Goal: Communication & Community: Connect with others

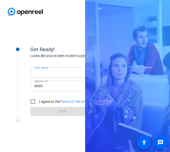
click at [50, 75] on input "Your name" at bounding box center [61, 72] width 55 height 6
type input "[PERSON_NAME]"
click at [34, 100] on input "I agree to the Terms Of Service" at bounding box center [33, 101] width 10 height 10
checkbox input "true"
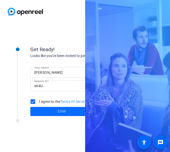
click at [42, 112] on span at bounding box center [61, 111] width 63 height 12
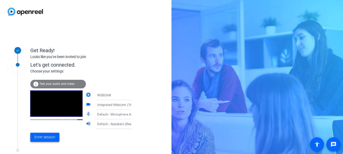
drag, startPoint x: 52, startPoint y: 137, endPoint x: 44, endPoint y: 138, distance: 8.4
click at [44, 138] on span "Enter session" at bounding box center [44, 136] width 21 height 5
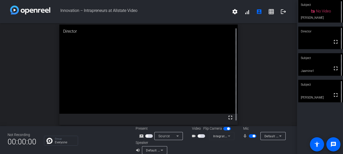
click at [170, 136] on span "button" at bounding box center [199, 136] width 3 height 3
click at [170, 136] on span "button" at bounding box center [254, 136] width 3 height 3
click at [170, 14] on mat-icon "fullscreen" at bounding box center [336, 15] width 6 height 6
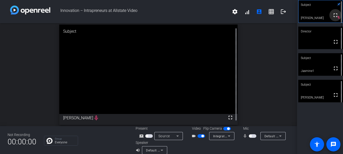
click at [170, 16] on mat-icon "fullscreen" at bounding box center [336, 15] width 6 height 6
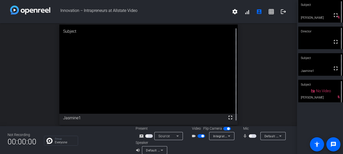
click at [170, 136] on span "button" at bounding box center [250, 136] width 3 height 3
click at [170, 136] on span "button" at bounding box center [254, 136] width 3 height 3
click at [170, 136] on span "button" at bounding box center [203, 136] width 3 height 3
click at [170, 90] on div "open_in_new Subject fullscreen Jasmine1" at bounding box center [148, 74] width 297 height 103
click at [170, 135] on span "button" at bounding box center [250, 136] width 3 height 3
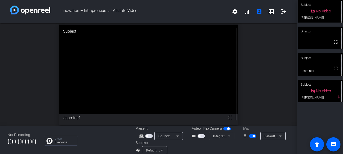
click at [170, 136] on span "button" at bounding box center [254, 136] width 3 height 3
click at [170, 85] on div "open_in_new Subject fullscreen Jasmine1" at bounding box center [148, 74] width 297 height 103
click at [170, 76] on div "open_in_new Subject fullscreen Jasmine1" at bounding box center [148, 74] width 297 height 103
click at [20, 45] on div "open_in_new Director fullscreen" at bounding box center [148, 74] width 297 height 103
click at [170, 75] on div "open_in_new Director fullscreen" at bounding box center [148, 74] width 297 height 103
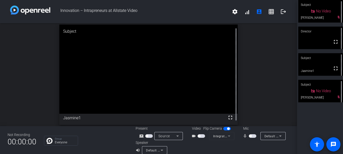
click at [170, 94] on div "open_in_new Subject fullscreen Jasmine1" at bounding box center [148, 74] width 297 height 103
click at [170, 107] on div "open_in_new Subject fullscreen Jasmine1" at bounding box center [148, 74] width 297 height 103
click at [170, 135] on span "button" at bounding box center [250, 136] width 3 height 3
click at [170, 136] on span "button" at bounding box center [254, 136] width 3 height 3
click at [170, 136] on span "button" at bounding box center [253, 136] width 8 height 4
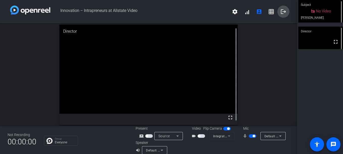
click at [170, 14] on mat-icon "logout" at bounding box center [284, 12] width 6 height 6
